Goal: Task Accomplishment & Management: Use online tool/utility

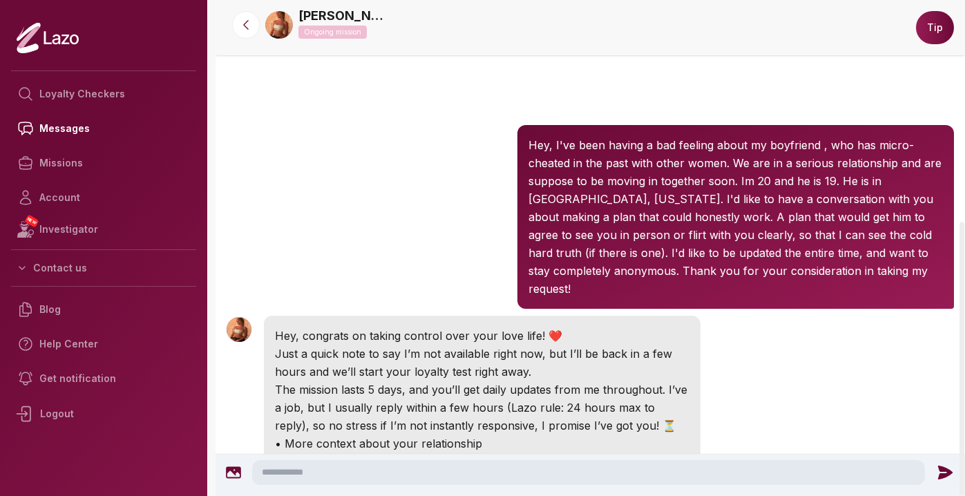
scroll to position [401, 0]
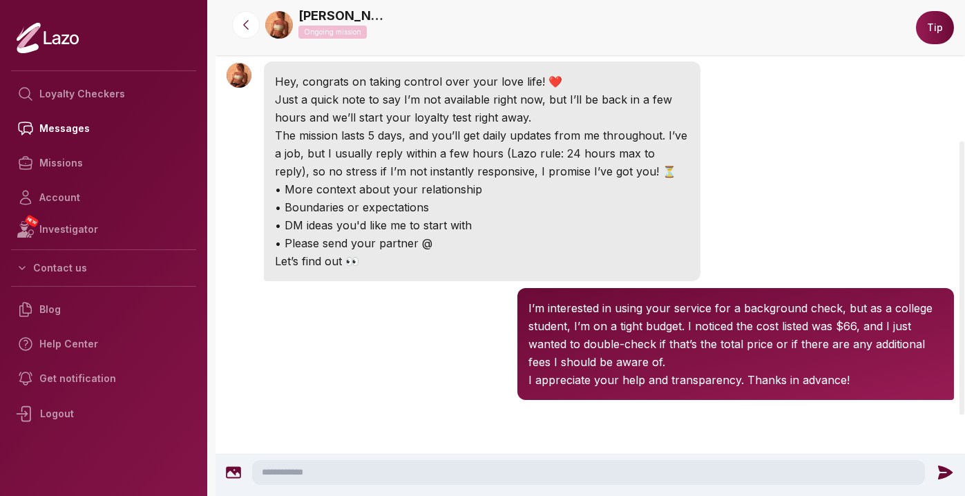
scroll to position [401, 0]
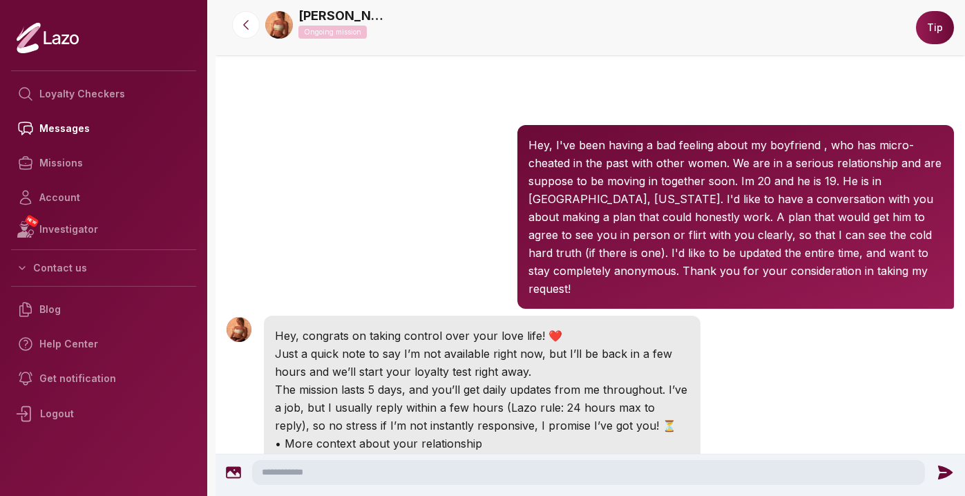
scroll to position [401, 0]
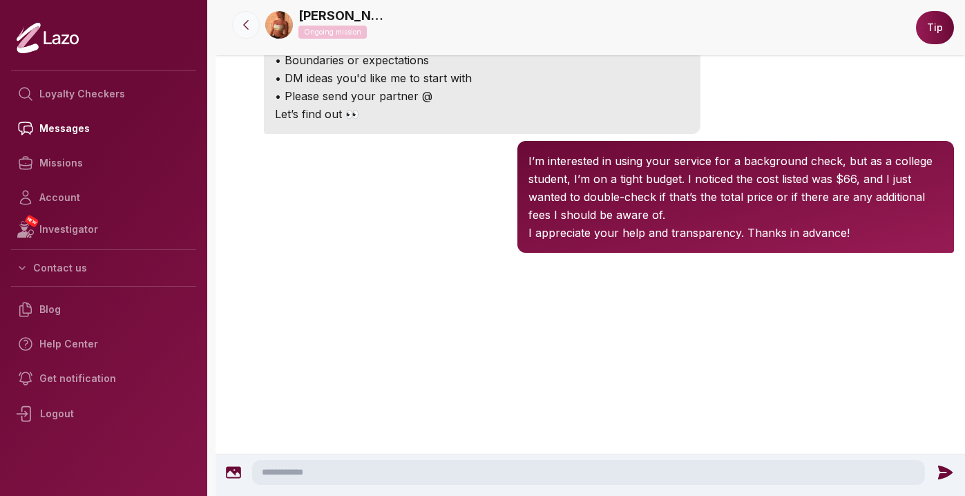
click at [242, 34] on button at bounding box center [246, 25] width 28 height 28
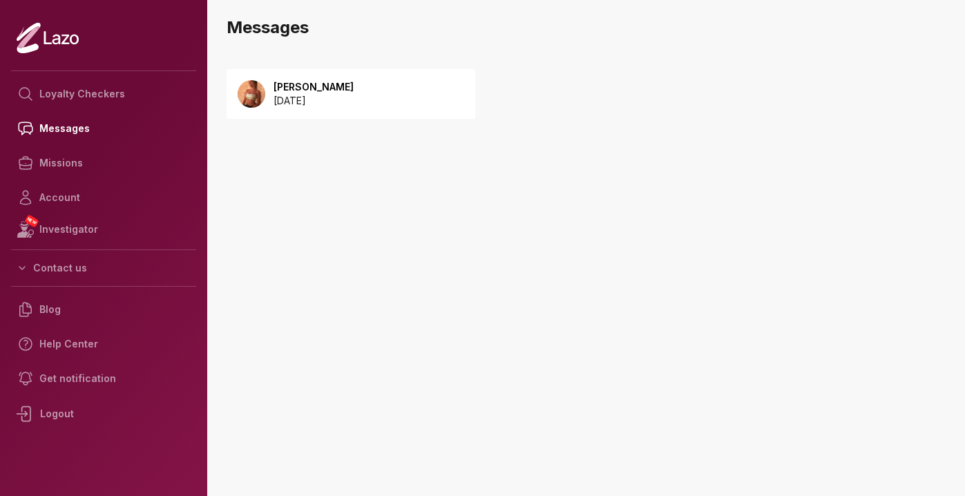
click at [298, 89] on p "[PERSON_NAME]" at bounding box center [313, 87] width 80 height 14
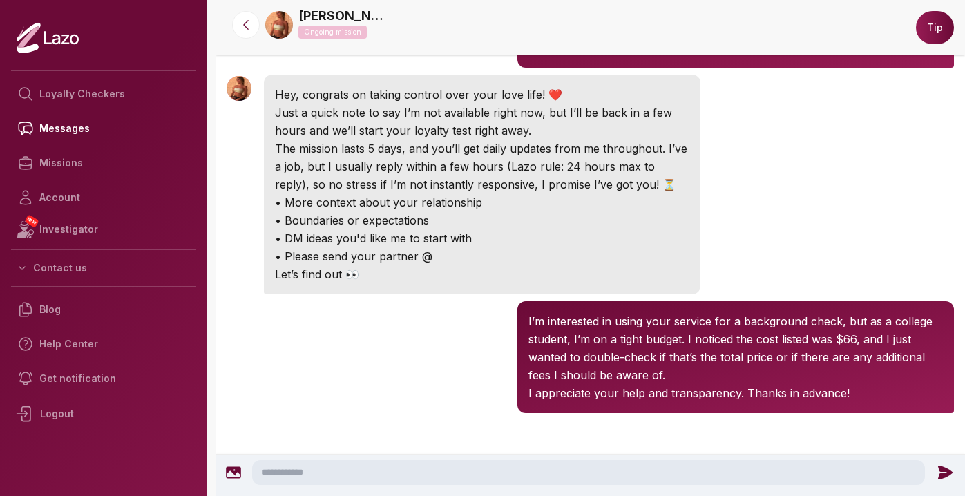
scroll to position [236, 0]
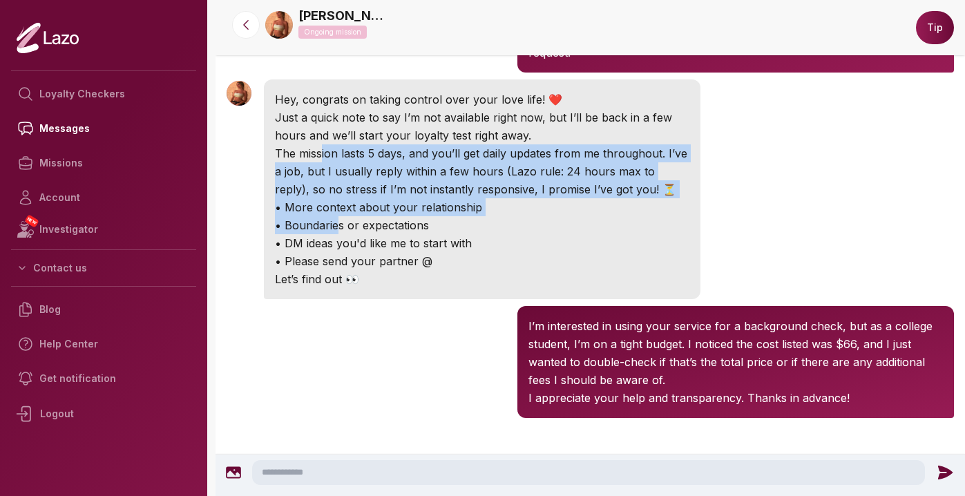
drag, startPoint x: 293, startPoint y: 213, endPoint x: 272, endPoint y: 140, distance: 76.1
click at [273, 140] on div "Hey, congrats on taking control over your love life! ❤️ Just a quick note to sa…" at bounding box center [482, 189] width 436 height 220
drag, startPoint x: 541, startPoint y: 184, endPoint x: 460, endPoint y: 133, distance: 96.2
click at [461, 133] on div "Hey, congrats on taking control over your love life! ❤️ Just a quick note to sa…" at bounding box center [482, 189] width 436 height 220
click at [384, 152] on p "The mission lasts 5 days, and you’ll get daily updates from me throughout. I’ve…" at bounding box center [482, 171] width 414 height 54
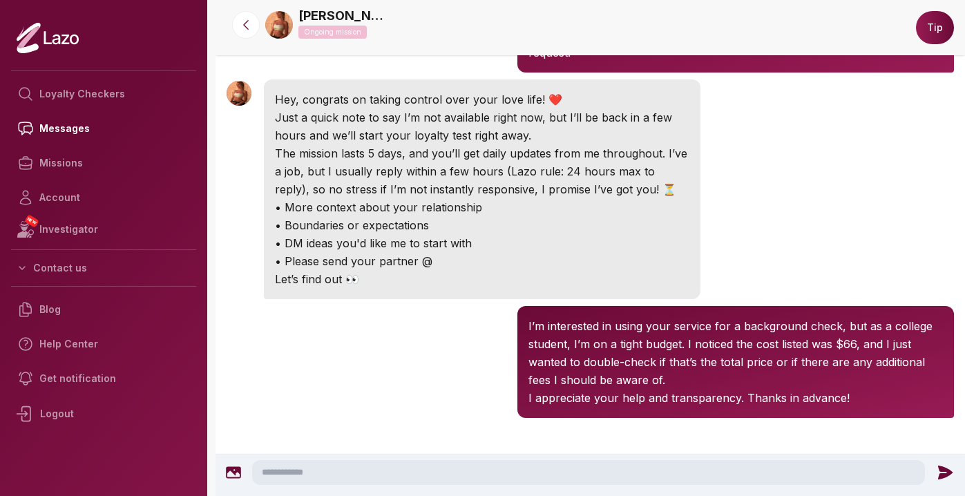
click at [334, 155] on p "The mission lasts 5 days, and you’ll get daily updates from me throughout. I’ve…" at bounding box center [482, 171] width 414 height 54
drag, startPoint x: 334, startPoint y: 155, endPoint x: 464, endPoint y: 160, distance: 130.0
click at [465, 160] on p "The mission lasts 5 days, and you’ll get daily updates from me throughout. I’ve…" at bounding box center [482, 171] width 414 height 54
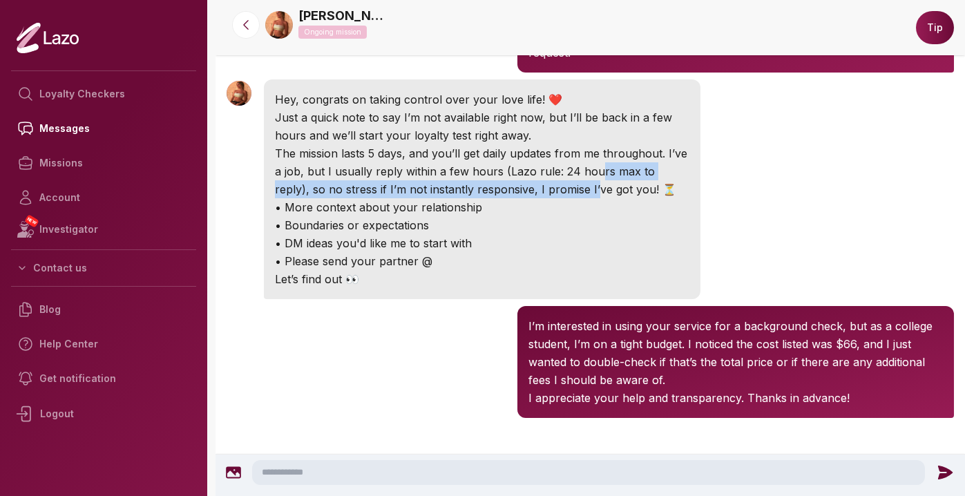
drag, startPoint x: 549, startPoint y: 158, endPoint x: 518, endPoint y: 164, distance: 31.7
click at [518, 164] on p "The mission lasts 5 days, and you’ll get daily updates from me throughout. I’ve…" at bounding box center [482, 171] width 414 height 54
click at [247, 19] on icon at bounding box center [246, 25] width 14 height 14
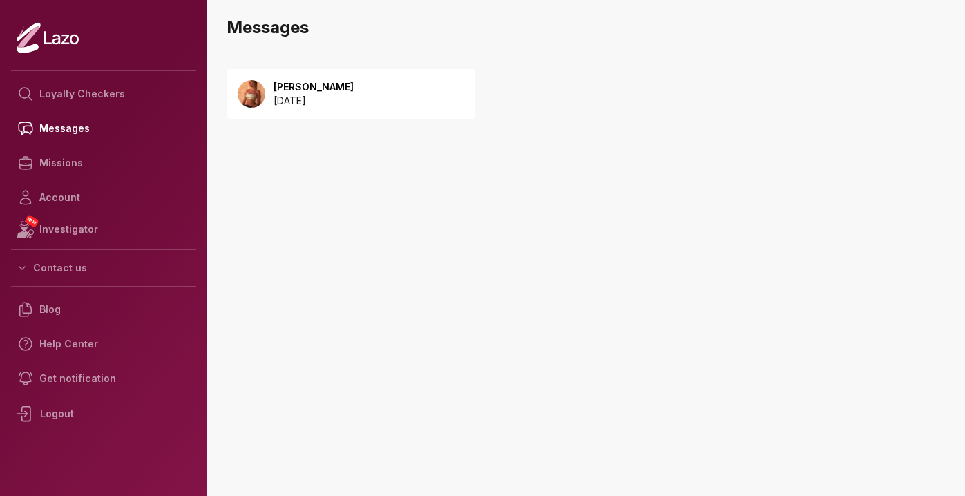
click at [320, 96] on p "2025 September 08" at bounding box center [313, 101] width 80 height 14
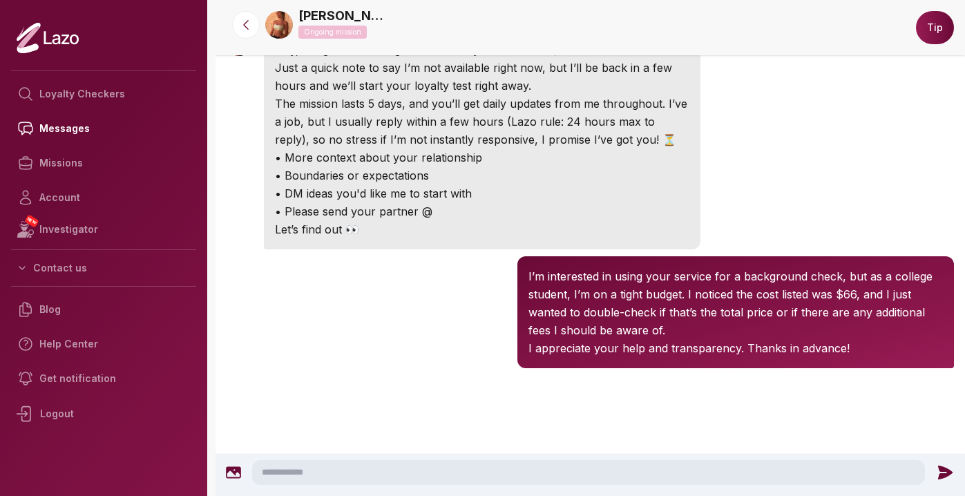
scroll to position [254, 0]
